Goal: Information Seeking & Learning: Learn about a topic

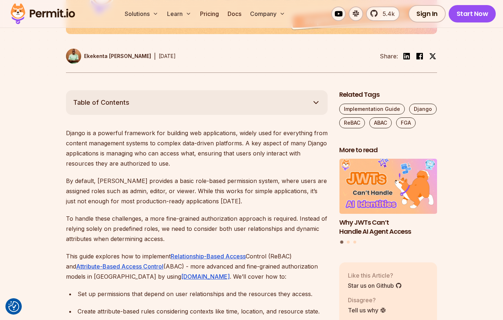
scroll to position [349, 0]
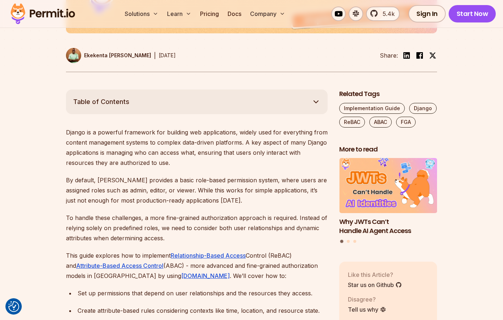
click at [95, 184] on p "By default, [PERSON_NAME] provides a basic role-based permission system, where …" at bounding box center [197, 190] width 262 height 30
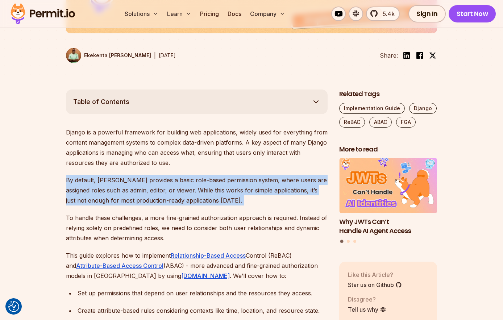
click at [95, 184] on p "By default, [PERSON_NAME] provides a basic role-based permission system, where …" at bounding box center [197, 190] width 262 height 30
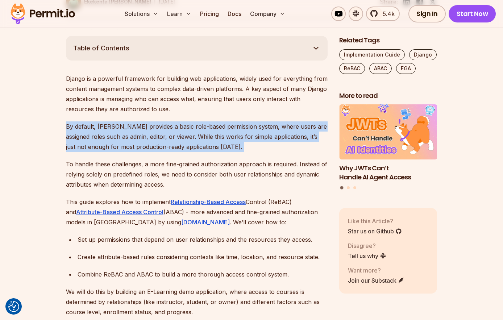
scroll to position [408, 0]
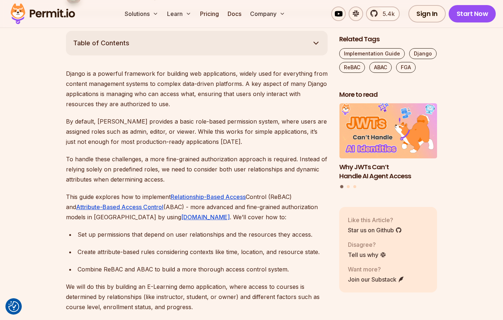
click at [91, 165] on p "To handle these challenges, a more fine-grained authorization approach is requi…" at bounding box center [197, 169] width 262 height 30
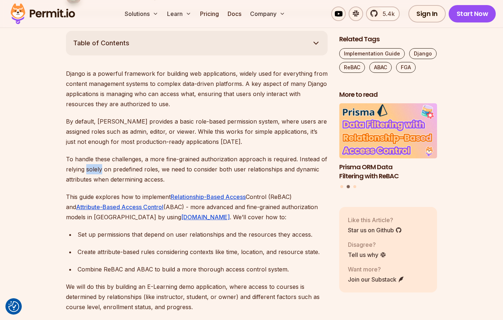
click at [91, 165] on p "To handle these challenges, a more fine-grained authorization approach is requi…" at bounding box center [197, 169] width 262 height 30
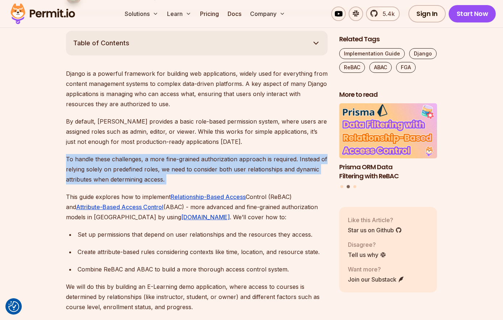
click at [91, 165] on p "To handle these challenges, a more fine-grained authorization approach is requi…" at bounding box center [197, 169] width 262 height 30
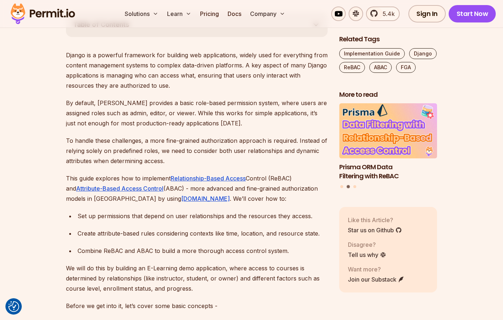
scroll to position [427, 0]
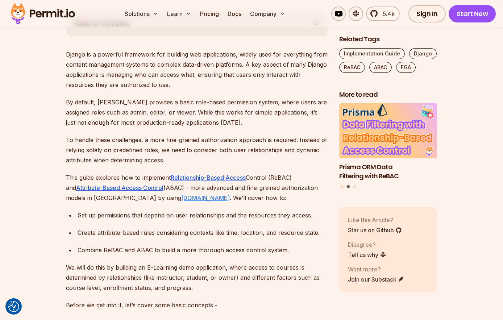
click at [181, 199] on link "[DOMAIN_NAME]" at bounding box center [205, 197] width 49 height 7
